Goal: Information Seeking & Learning: Learn about a topic

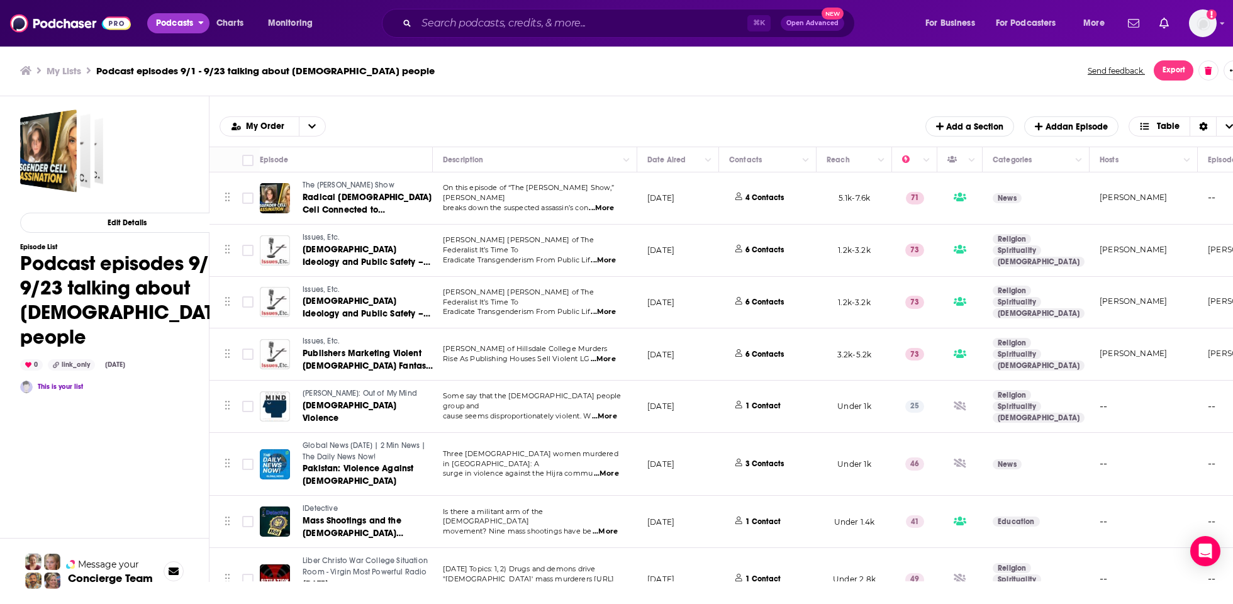
click at [172, 31] on span "Podcasts" at bounding box center [174, 23] width 37 height 18
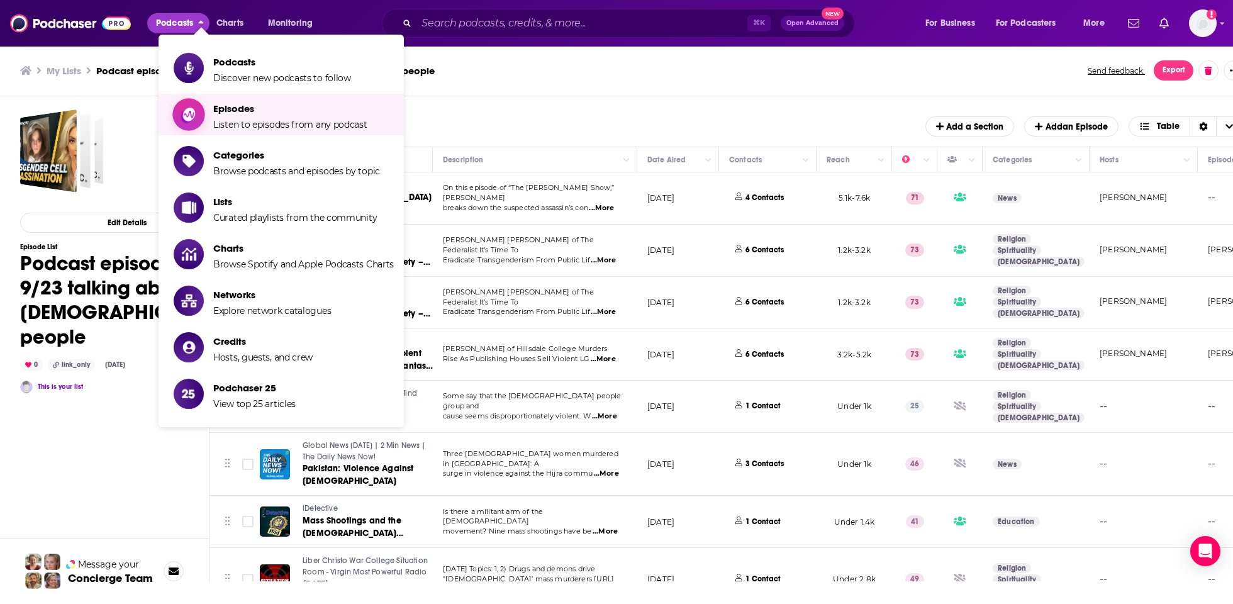
click at [255, 121] on span "Listen to episodes from any podcast" at bounding box center [290, 124] width 154 height 11
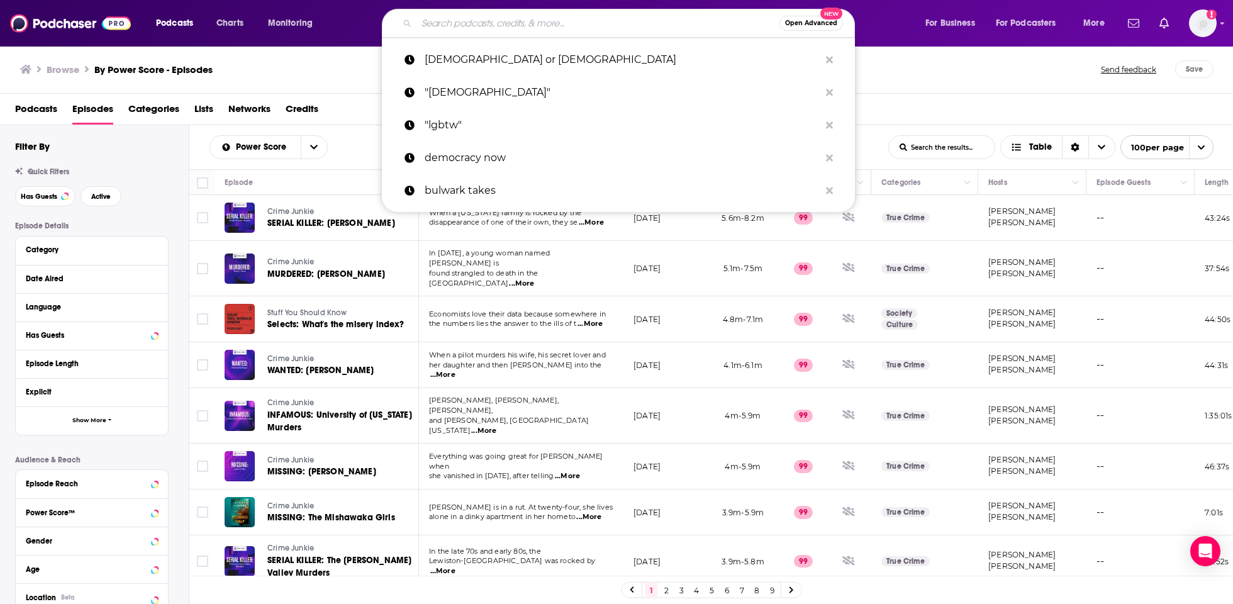
click at [457, 32] on input "Search podcasts, credits, & more..." at bounding box center [597, 23] width 363 height 20
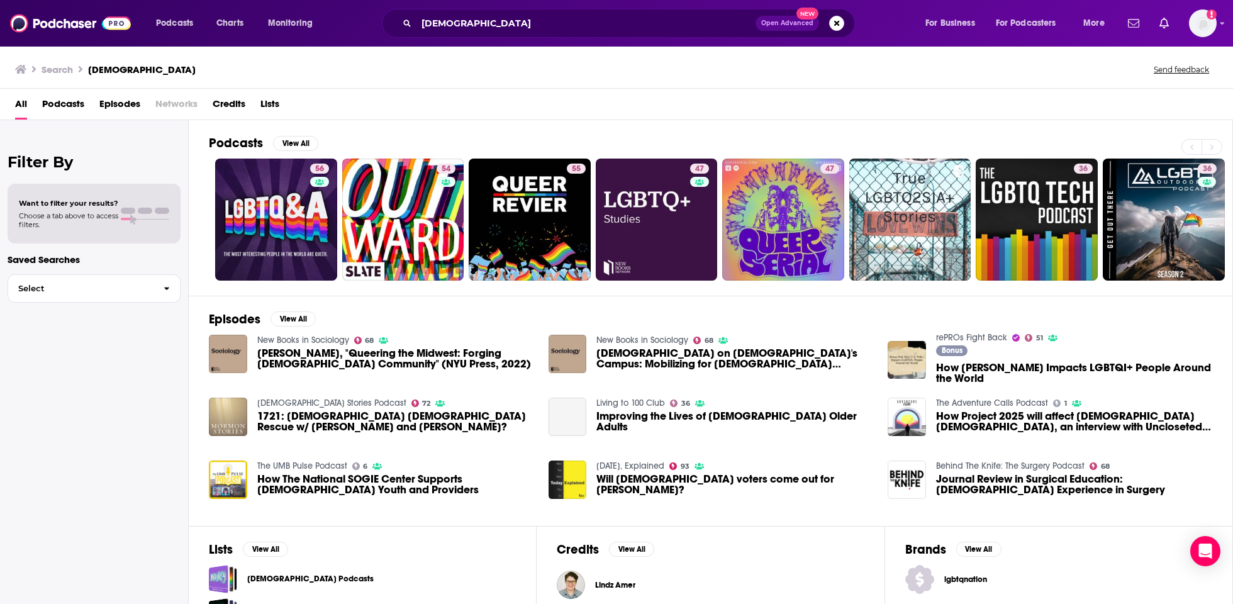
click at [111, 101] on span "Episodes" at bounding box center [119, 107] width 41 height 26
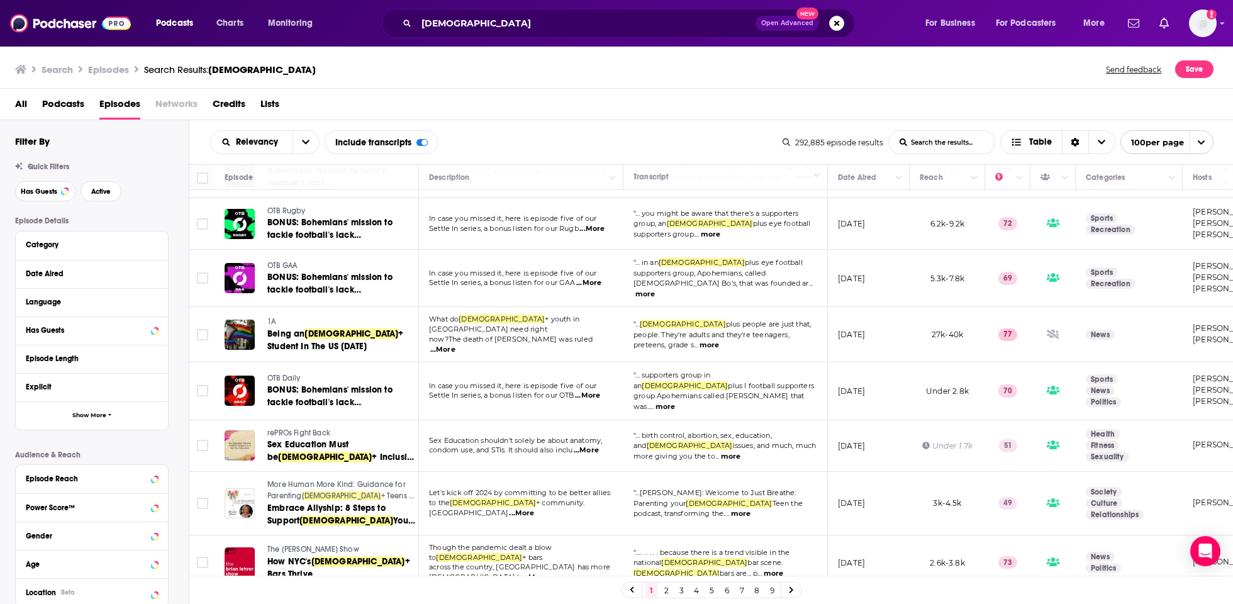
scroll to position [254, 0]
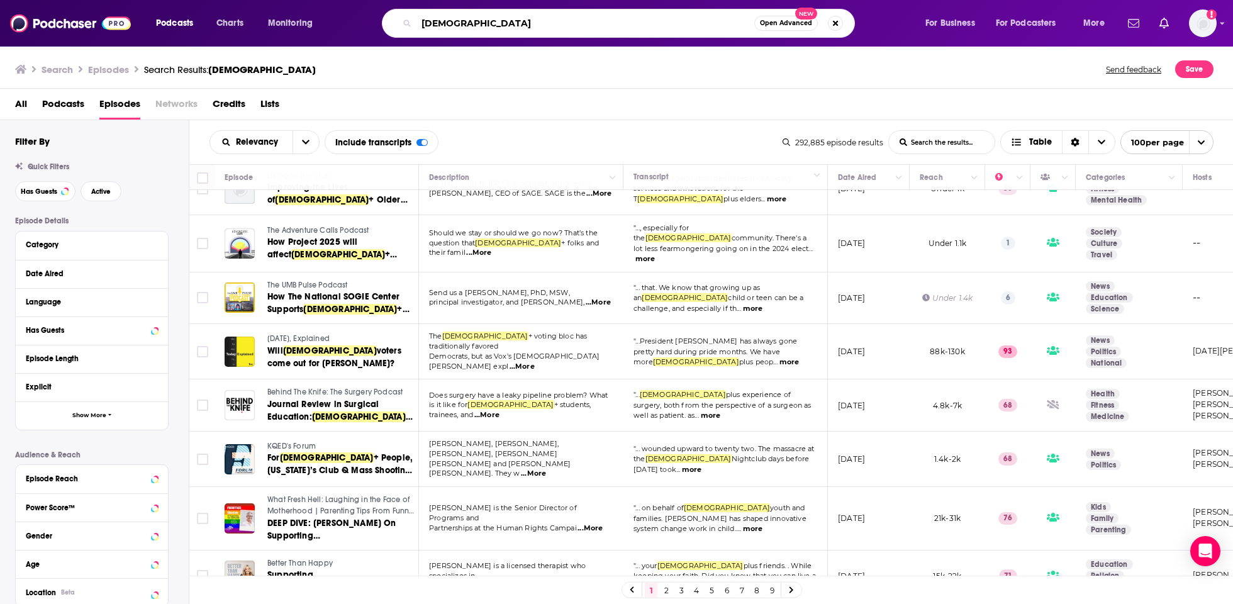
click at [487, 25] on input "[DEMOGRAPHIC_DATA]" at bounding box center [585, 23] width 338 height 20
type input "[DEMOGRAPHIC_DATA] or [DEMOGRAPHIC_DATA]"
